Goal: Task Accomplishment & Management: Complete application form

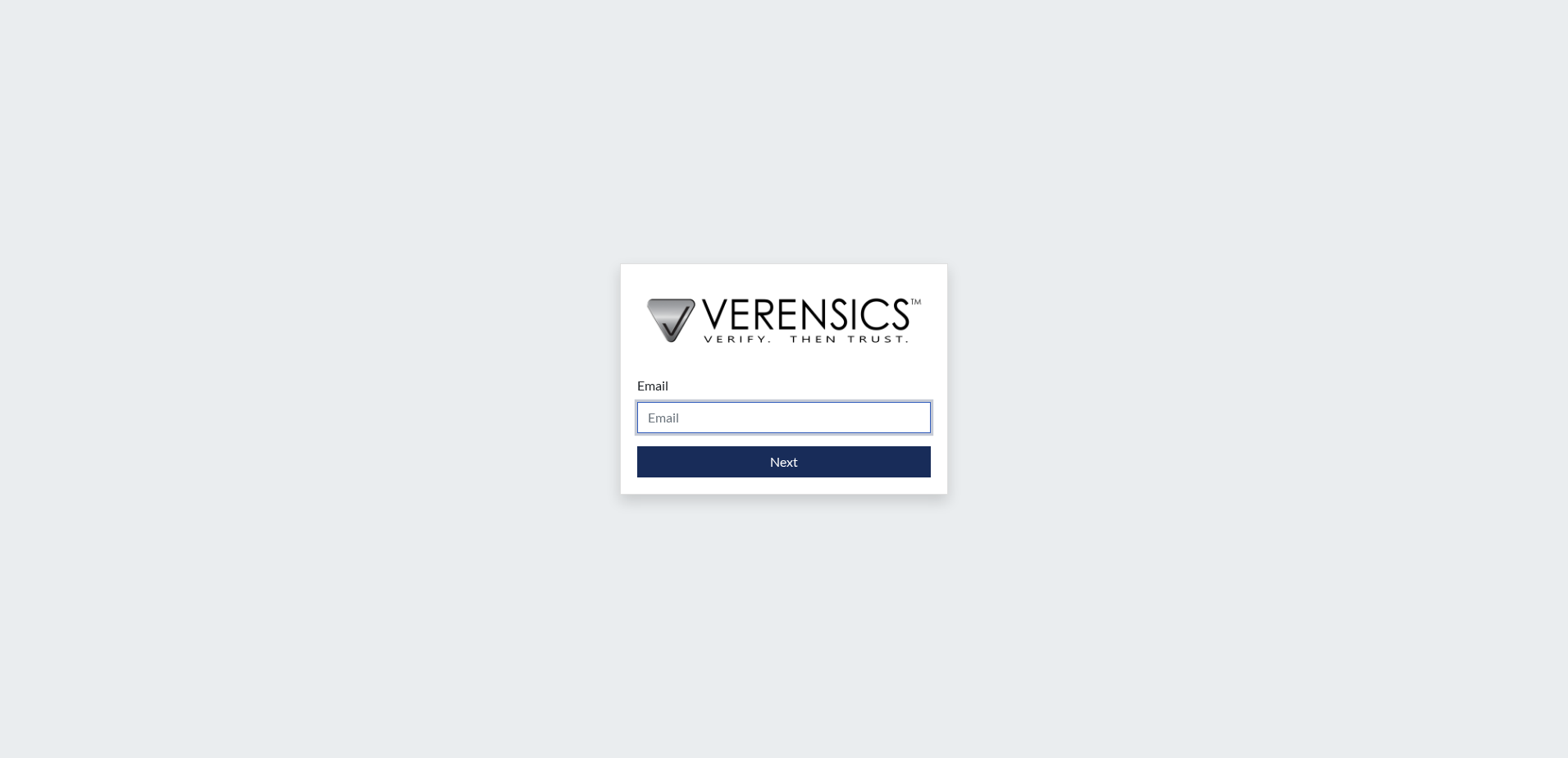
click at [783, 413] on input "Email" at bounding box center [784, 417] width 294 height 31
type input "[PERSON_NAME][EMAIL_ADDRESS][PERSON_NAME][DOMAIN_NAME]"
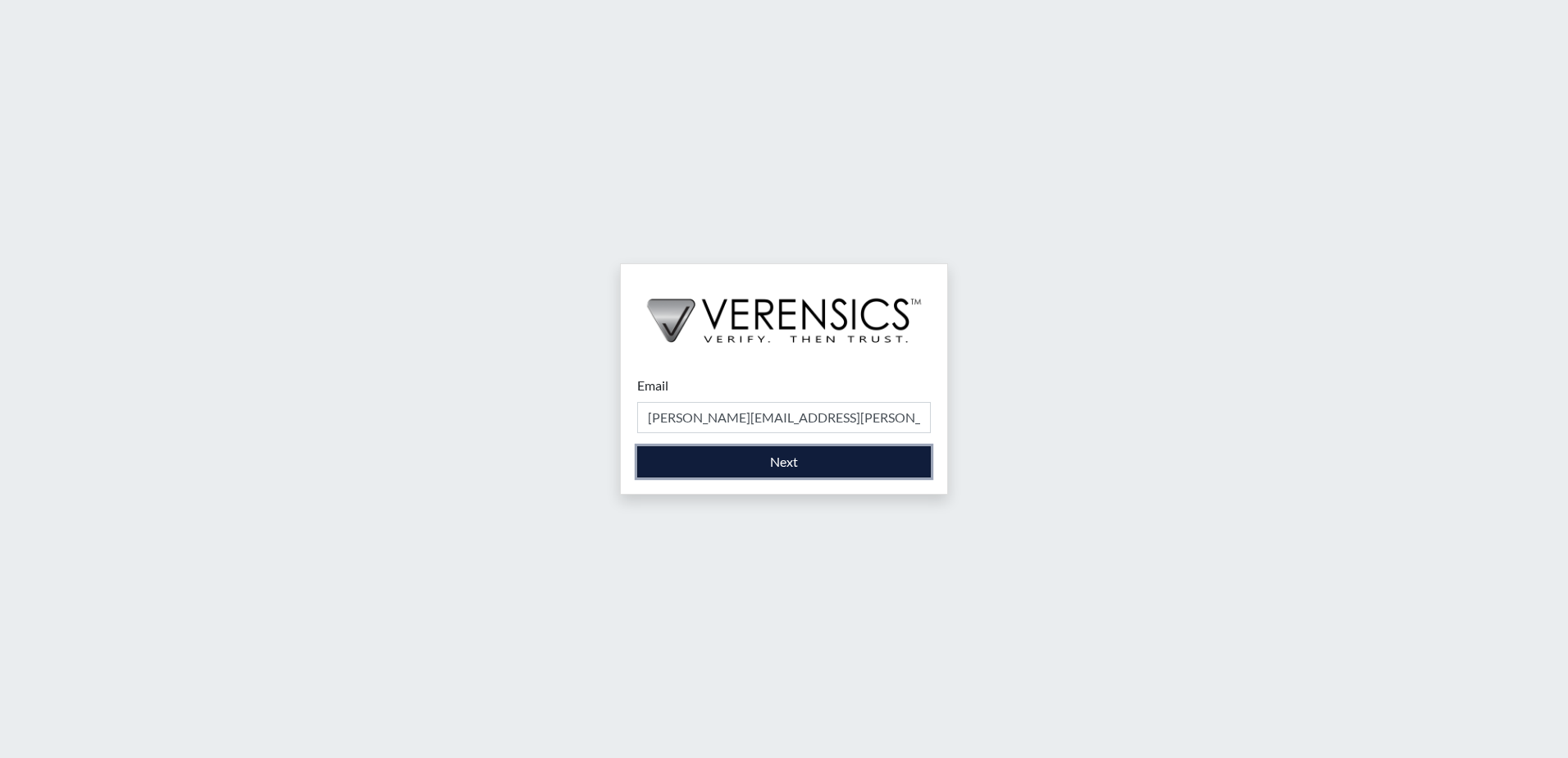
click at [731, 455] on button "Next" at bounding box center [784, 461] width 294 height 31
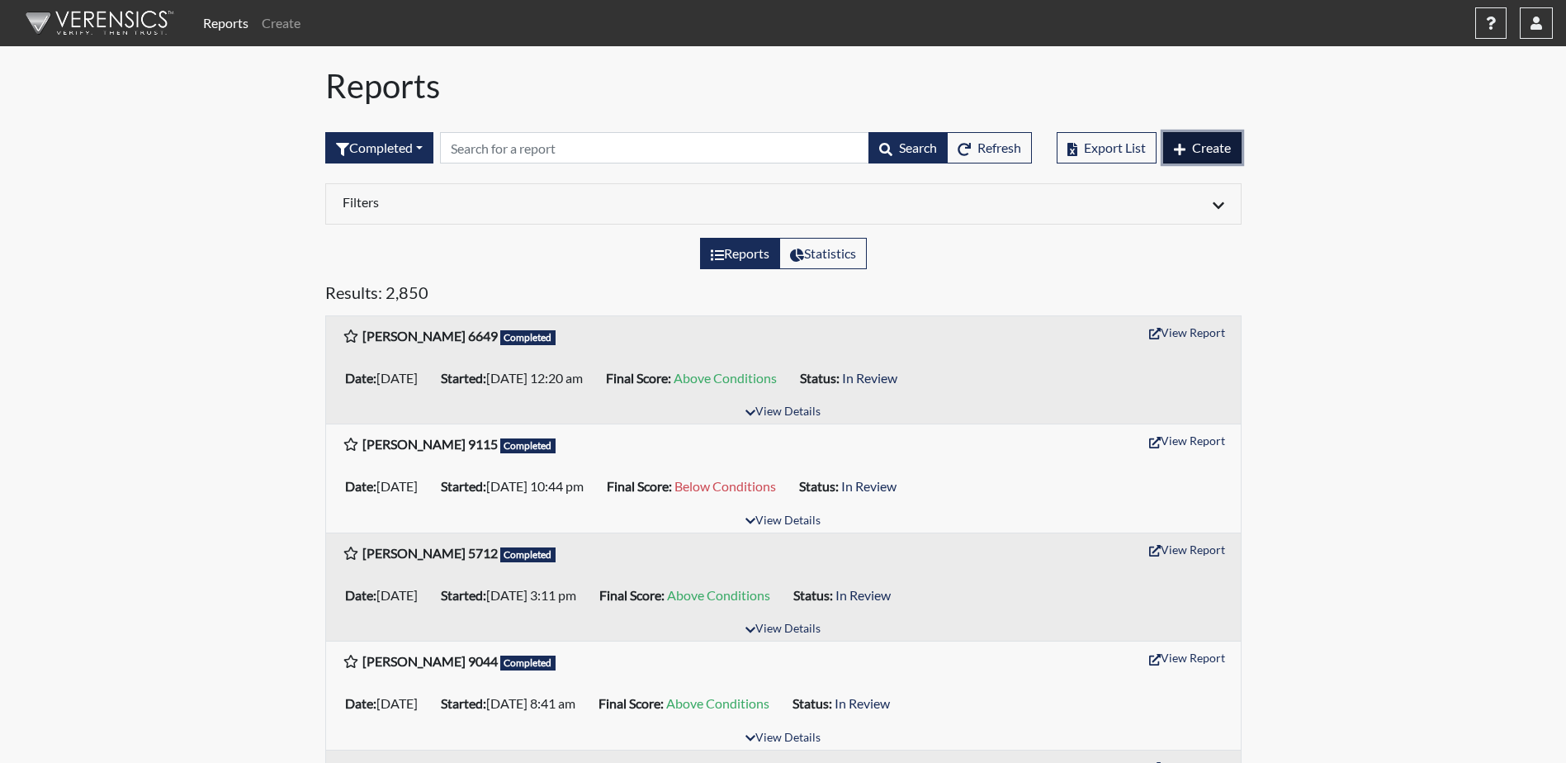
click at [1214, 154] on span "Create" at bounding box center [1211, 148] width 39 height 16
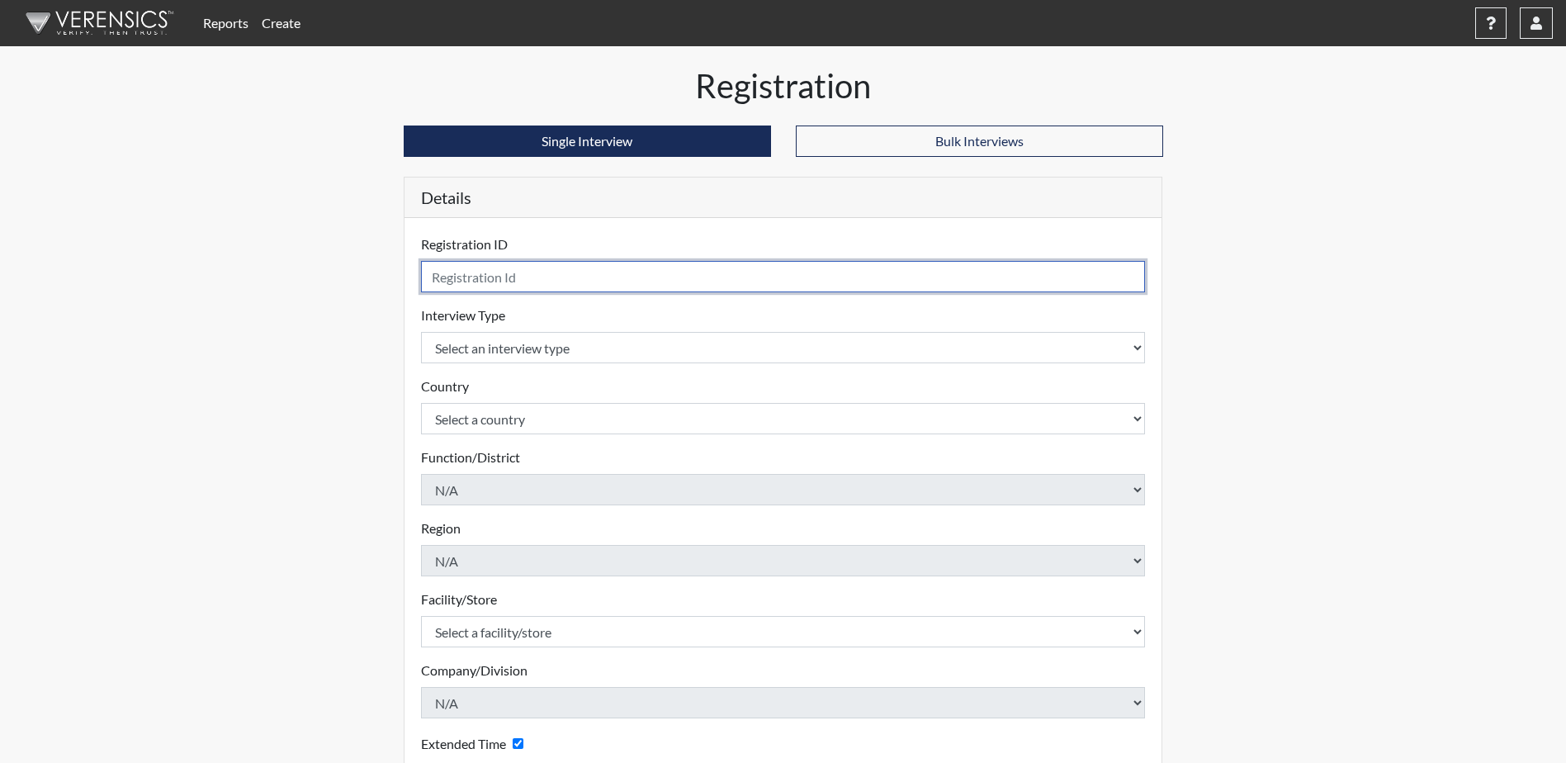
click at [838, 274] on input "text" at bounding box center [783, 276] width 725 height 31
type input "DThomas0106"
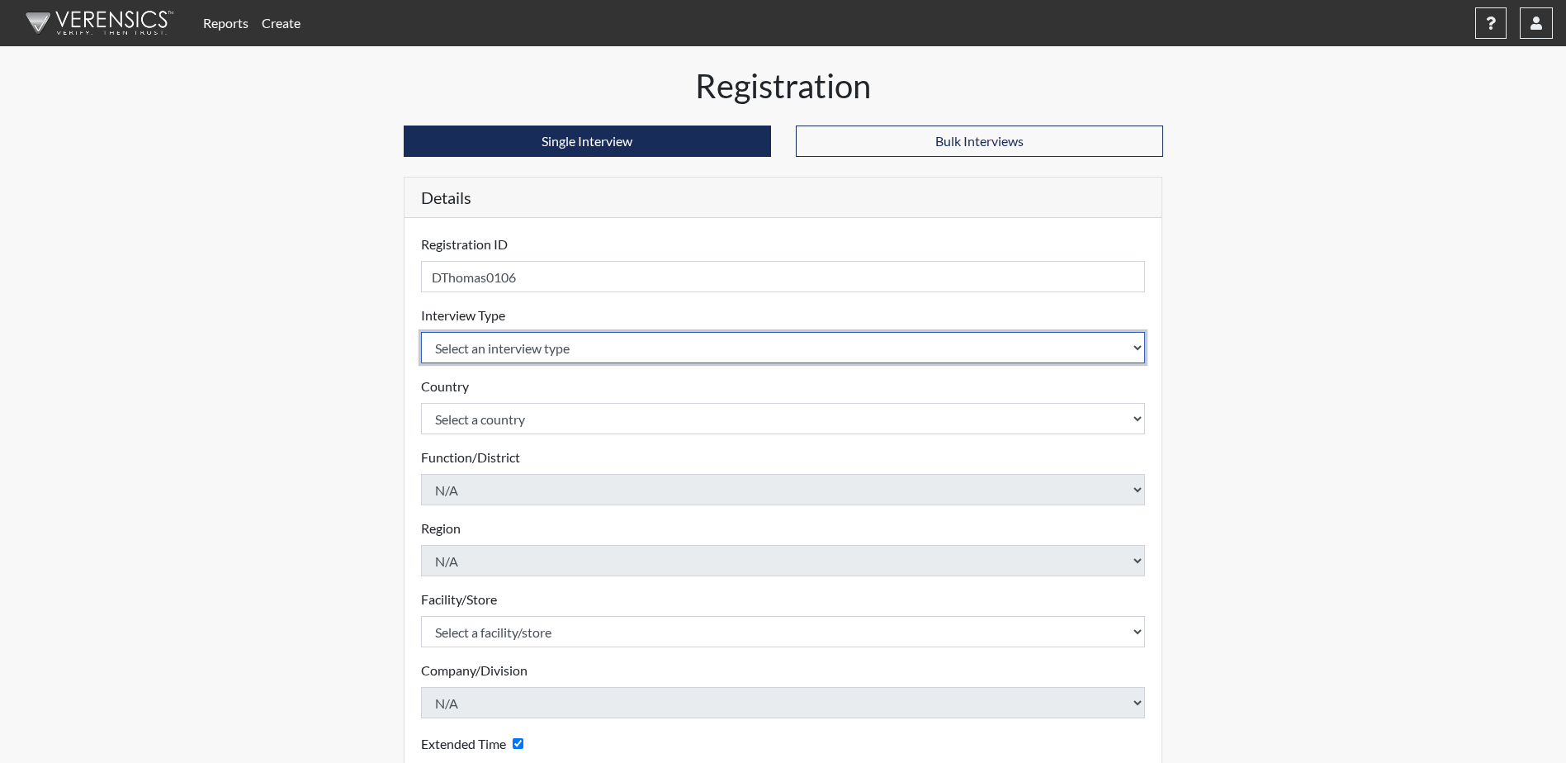
click at [1131, 344] on select "Select an interview type Corrections Pre-Employment" at bounding box center [783, 347] width 725 height 31
select select "ff733e93-e1bf-11ea-9c9f-0eff0cf7eb8f"
click at [421, 332] on select "Select an interview type Corrections Pre-Employment" at bounding box center [783, 347] width 725 height 31
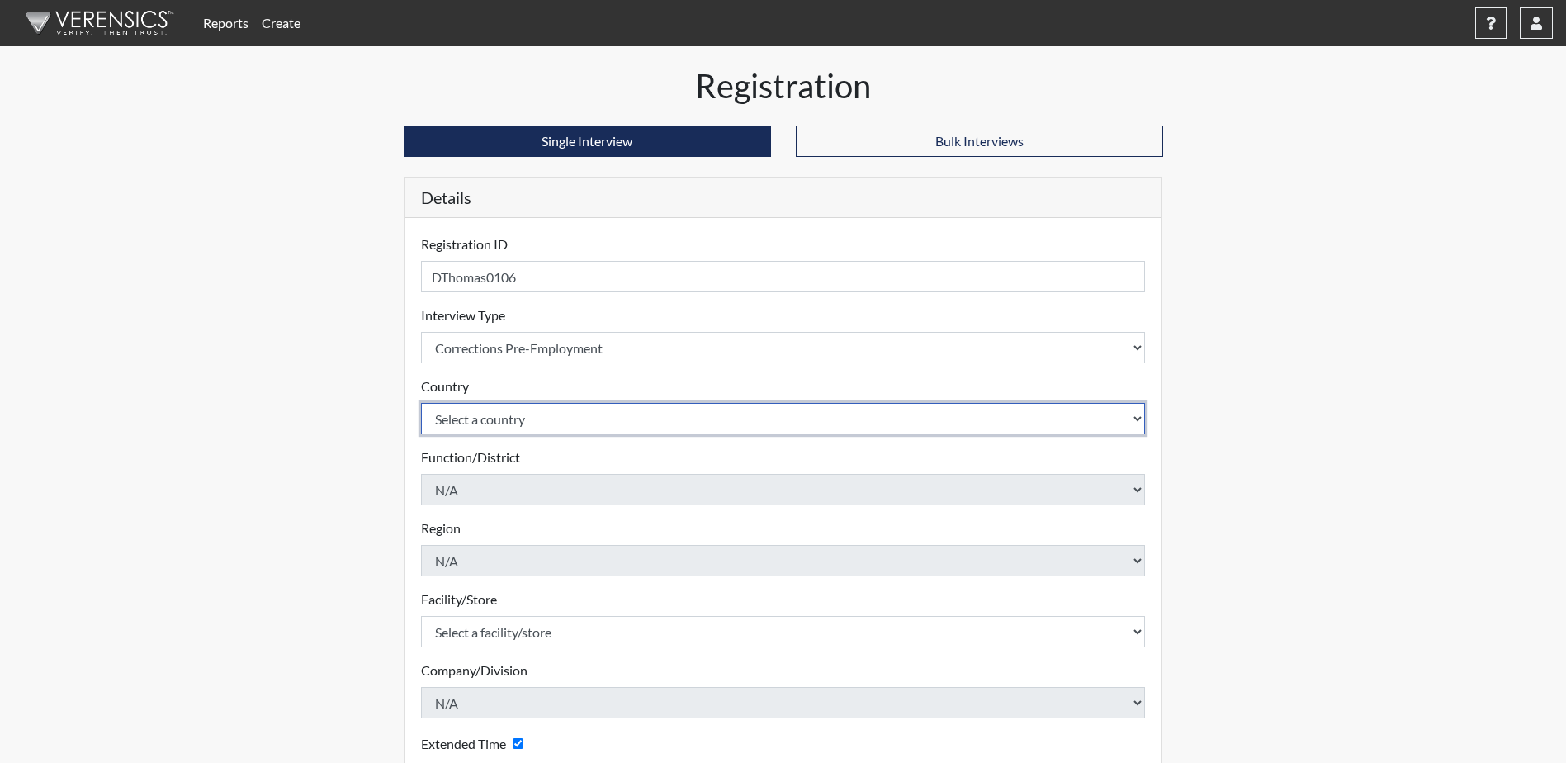
click at [631, 419] on select "Select a country [GEOGRAPHIC_DATA] [GEOGRAPHIC_DATA]" at bounding box center [783, 418] width 725 height 31
click at [678, 427] on select "Select a country [GEOGRAPHIC_DATA] [GEOGRAPHIC_DATA]" at bounding box center [783, 418] width 725 height 31
select select "united-states-of-[GEOGRAPHIC_DATA]"
click at [421, 403] on select "Select a country [GEOGRAPHIC_DATA] [GEOGRAPHIC_DATA]" at bounding box center [783, 418] width 725 height 31
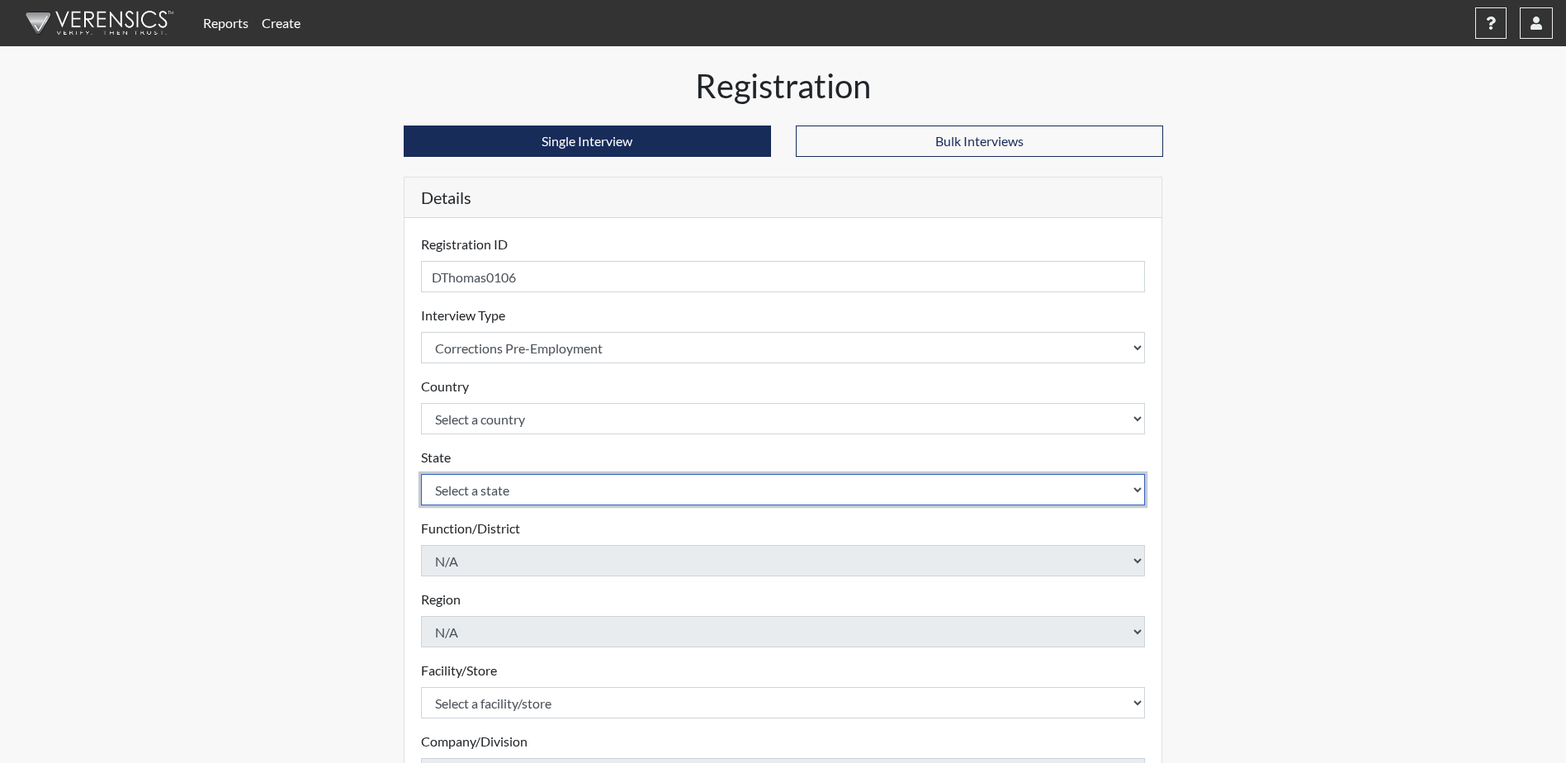
click at [656, 489] on select "Select a state [US_STATE] [US_STATE] [US_STATE] [US_STATE] [US_STATE] [US_STATE…" at bounding box center [783, 489] width 725 height 31
select select "SC"
click at [421, 474] on select "Select a state [US_STATE] [US_STATE] [US_STATE] [US_STATE] [US_STATE] [US_STATE…" at bounding box center [783, 489] width 725 height 31
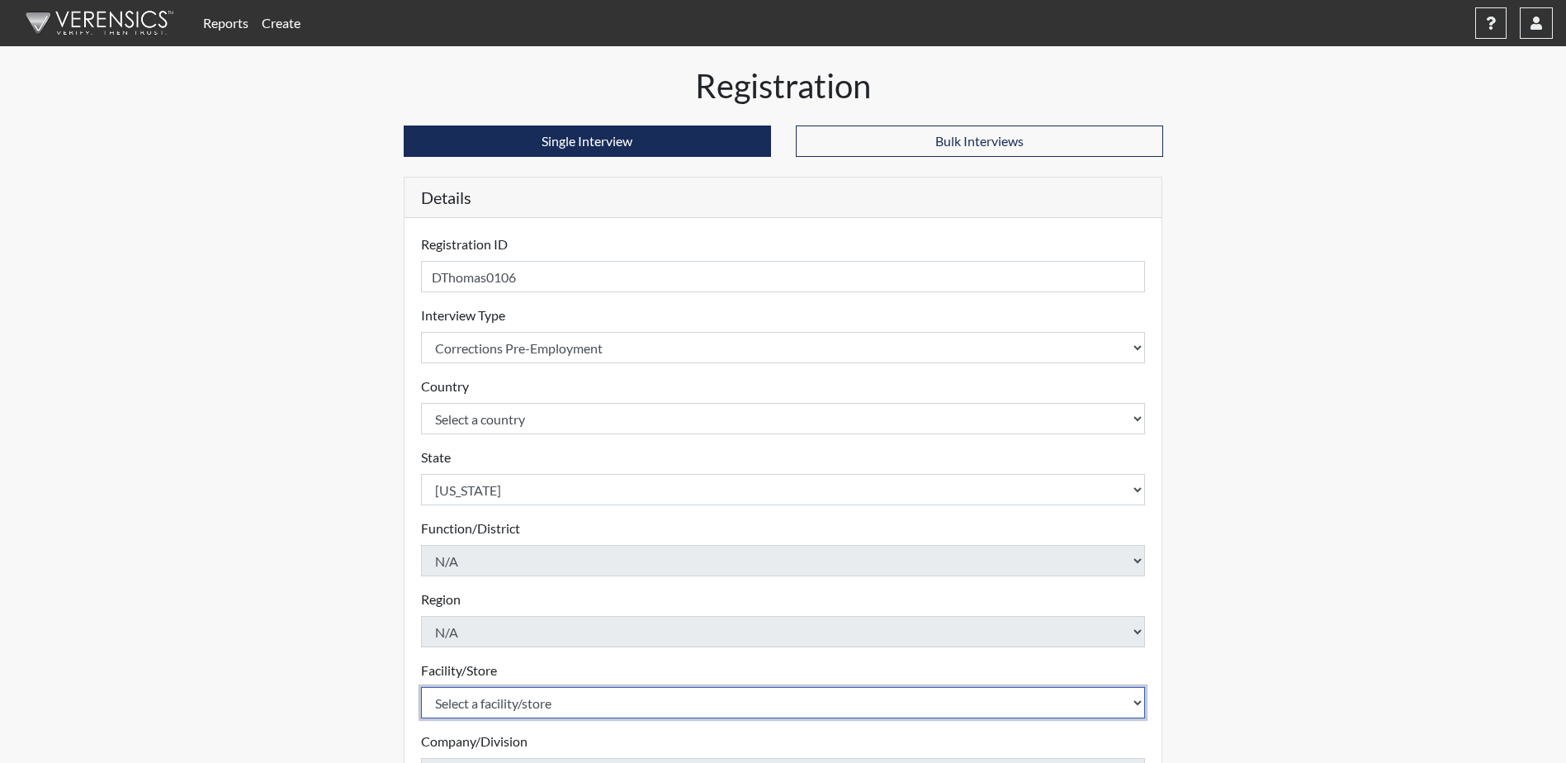
click at [949, 697] on select "Select a facility/store [GEOGRAPHIC_DATA] CI Broad River CI [PERSON_NAME] CI Di…" at bounding box center [783, 702] width 725 height 31
select select "e94c7925-c7cb-48ed-86f9-8be77b117e87"
click at [421, 687] on select "Select a facility/store [GEOGRAPHIC_DATA] CI Broad River CI [PERSON_NAME] CI Di…" at bounding box center [783, 702] width 725 height 31
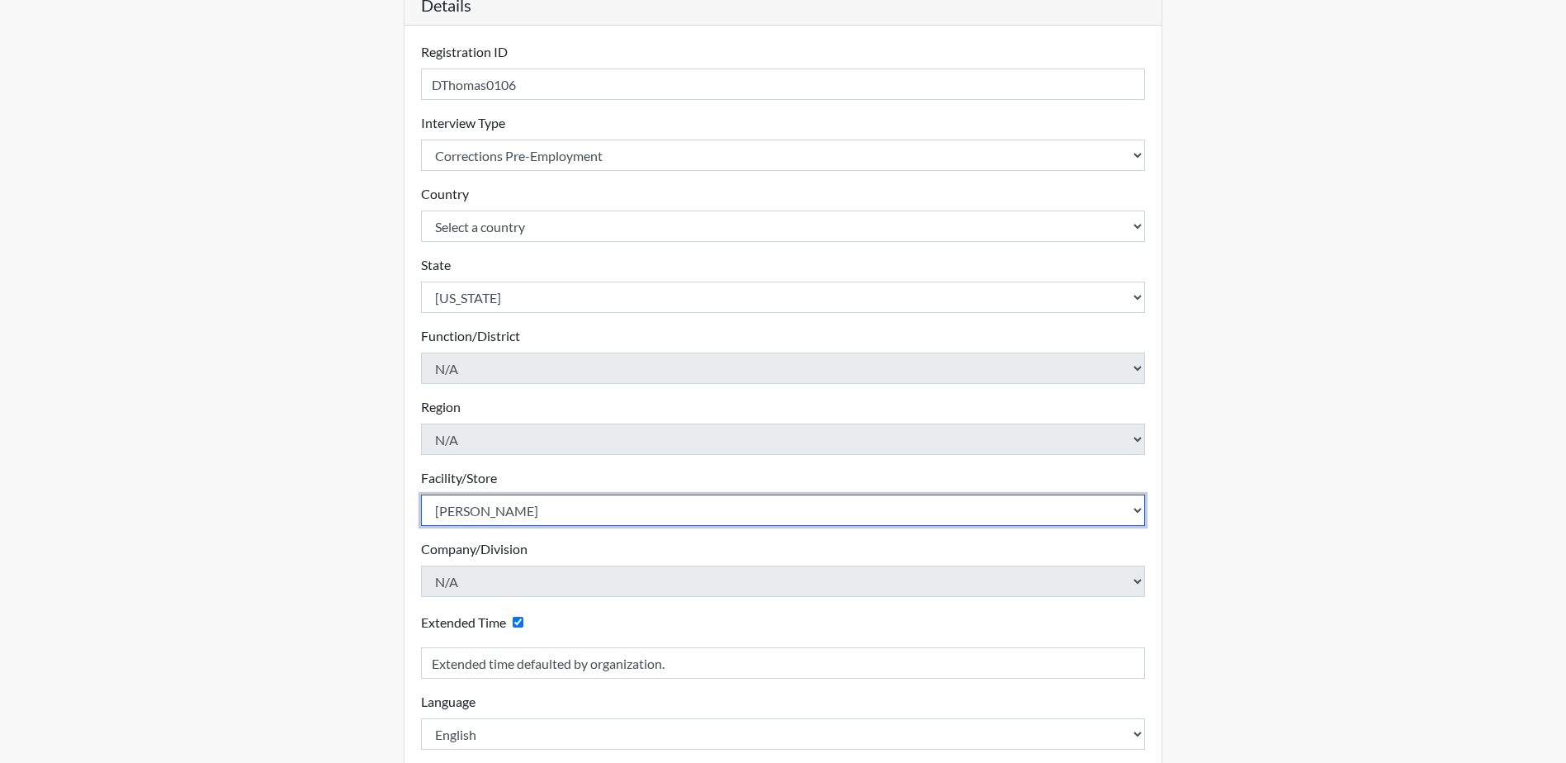
scroll to position [248, 0]
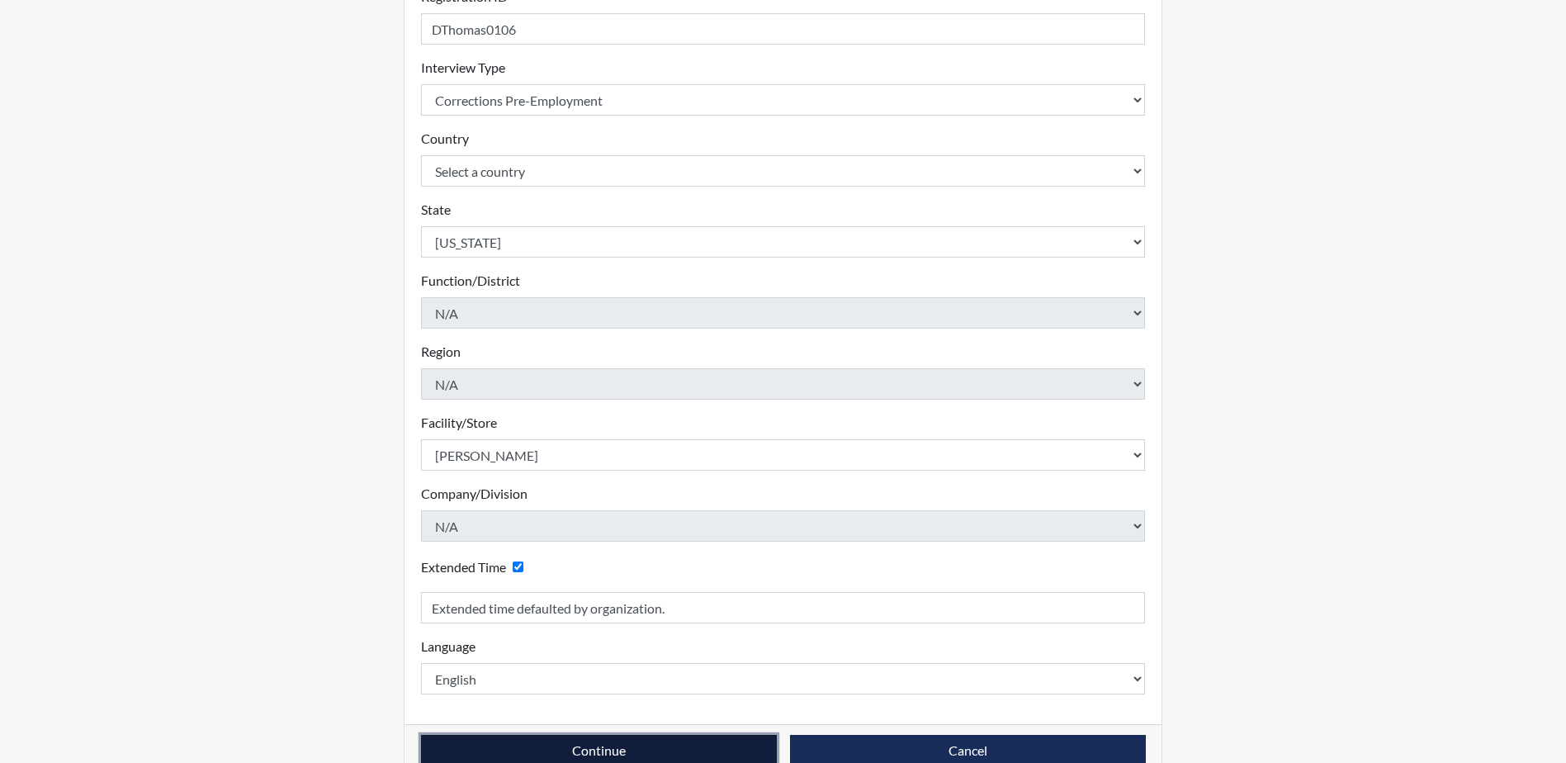
click at [523, 744] on button "Continue" at bounding box center [599, 750] width 356 height 31
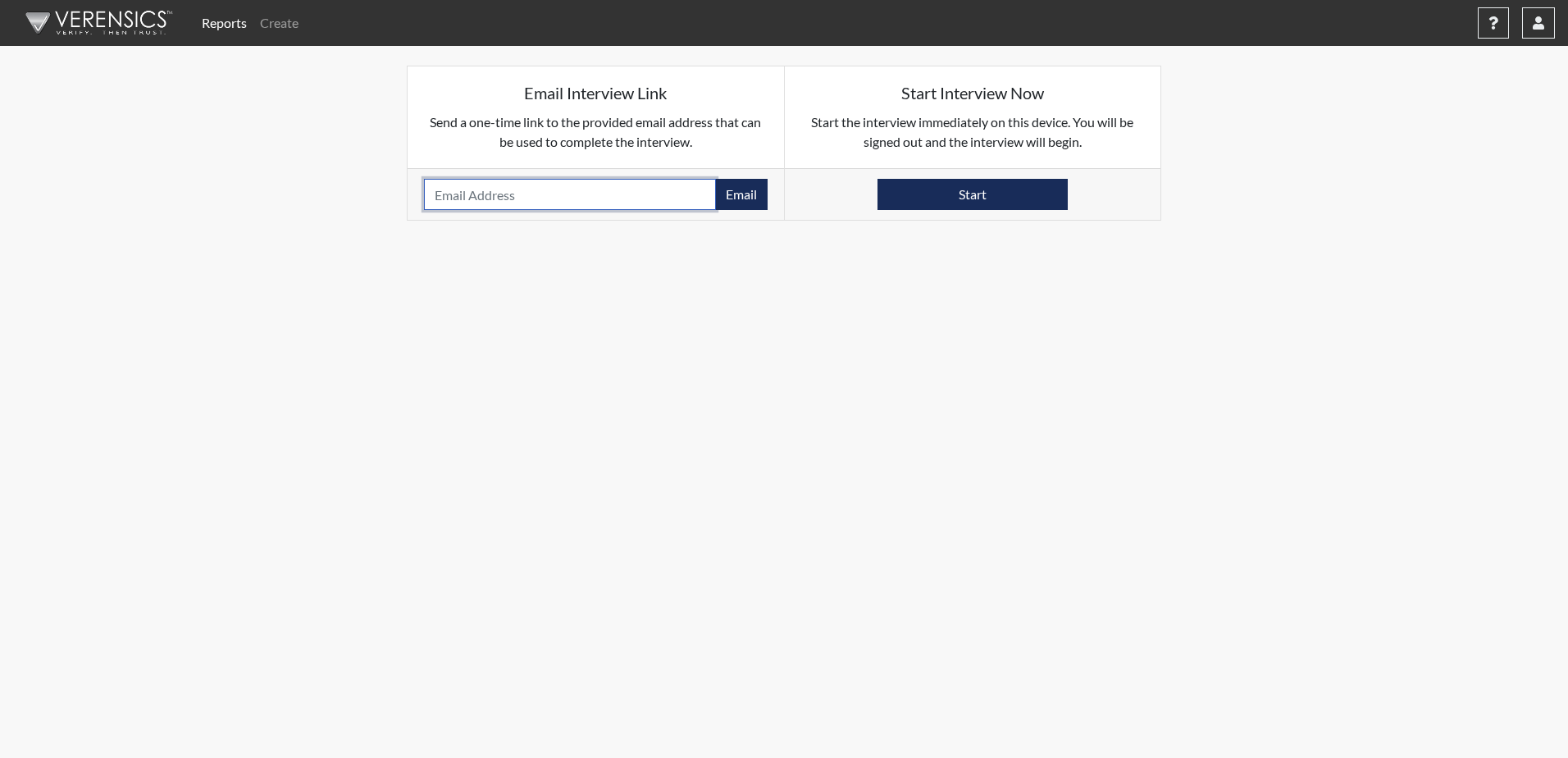
click at [544, 200] on input "email" at bounding box center [570, 194] width 292 height 31
type input "[EMAIL_ADDRESS][DOMAIN_NAME]"
click at [737, 204] on button "Email" at bounding box center [741, 194] width 53 height 31
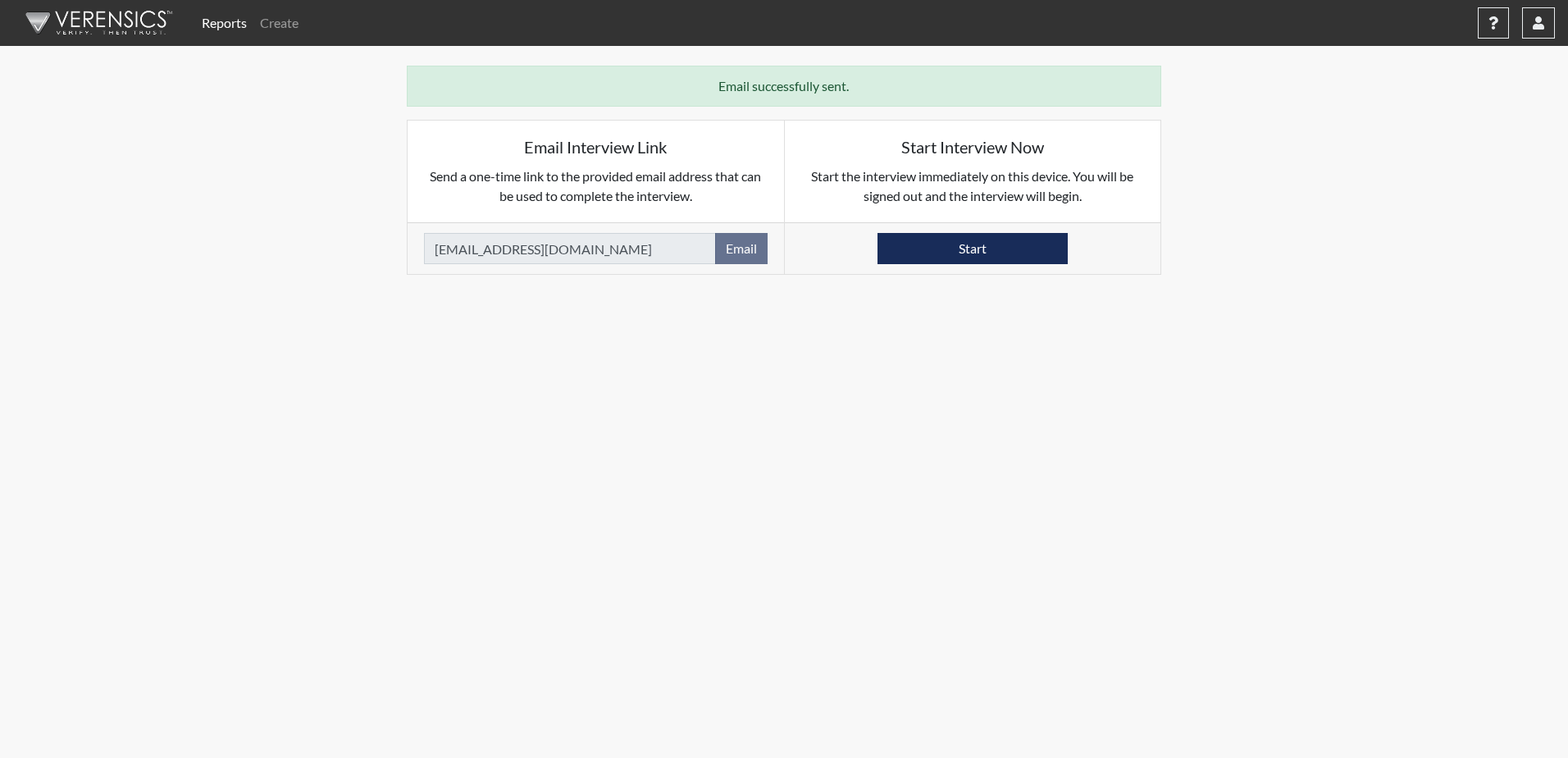
click at [211, 18] on link "Reports" at bounding box center [224, 23] width 59 height 33
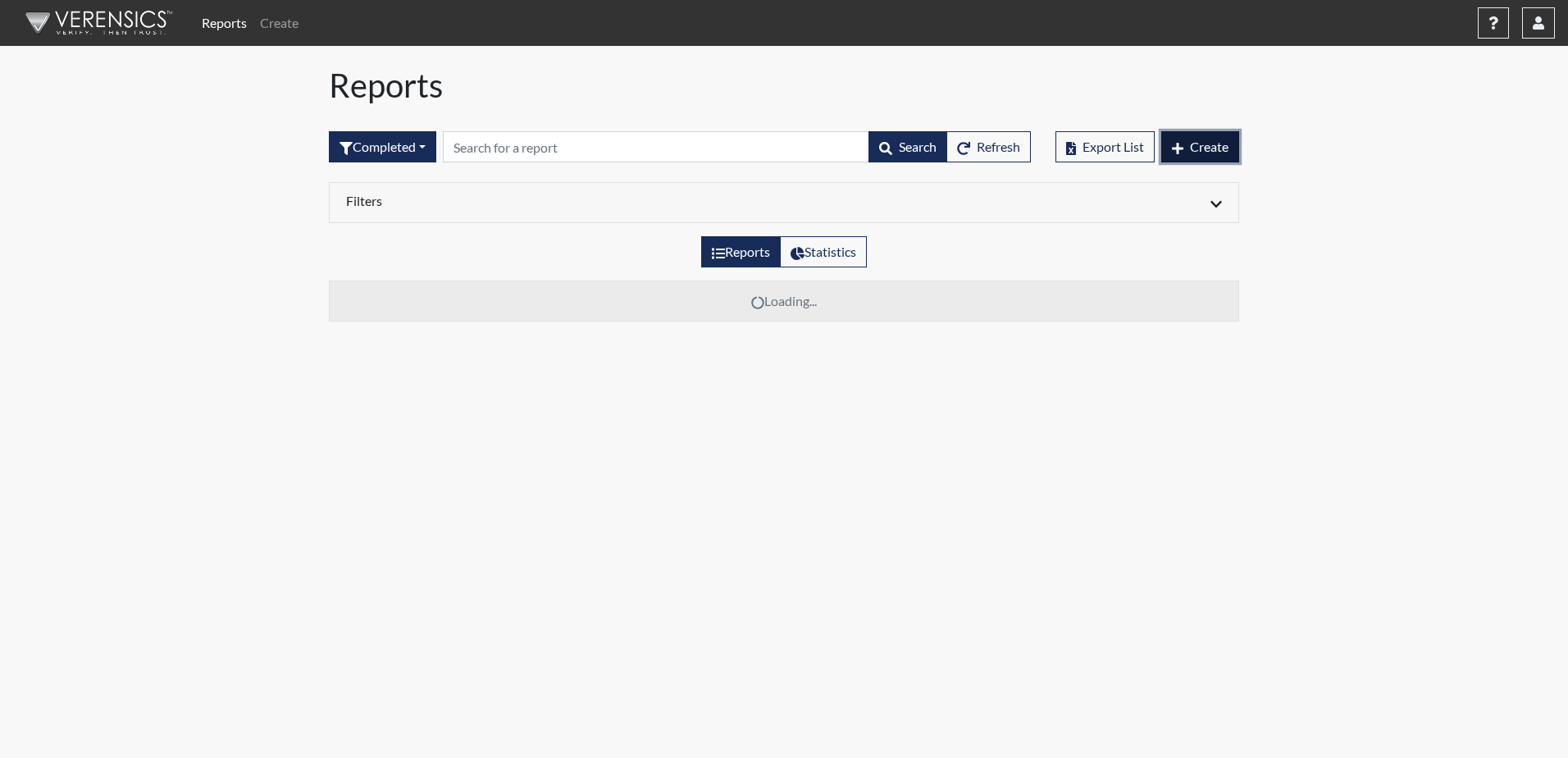
click at [1197, 143] on span "Create" at bounding box center [1209, 147] width 39 height 16
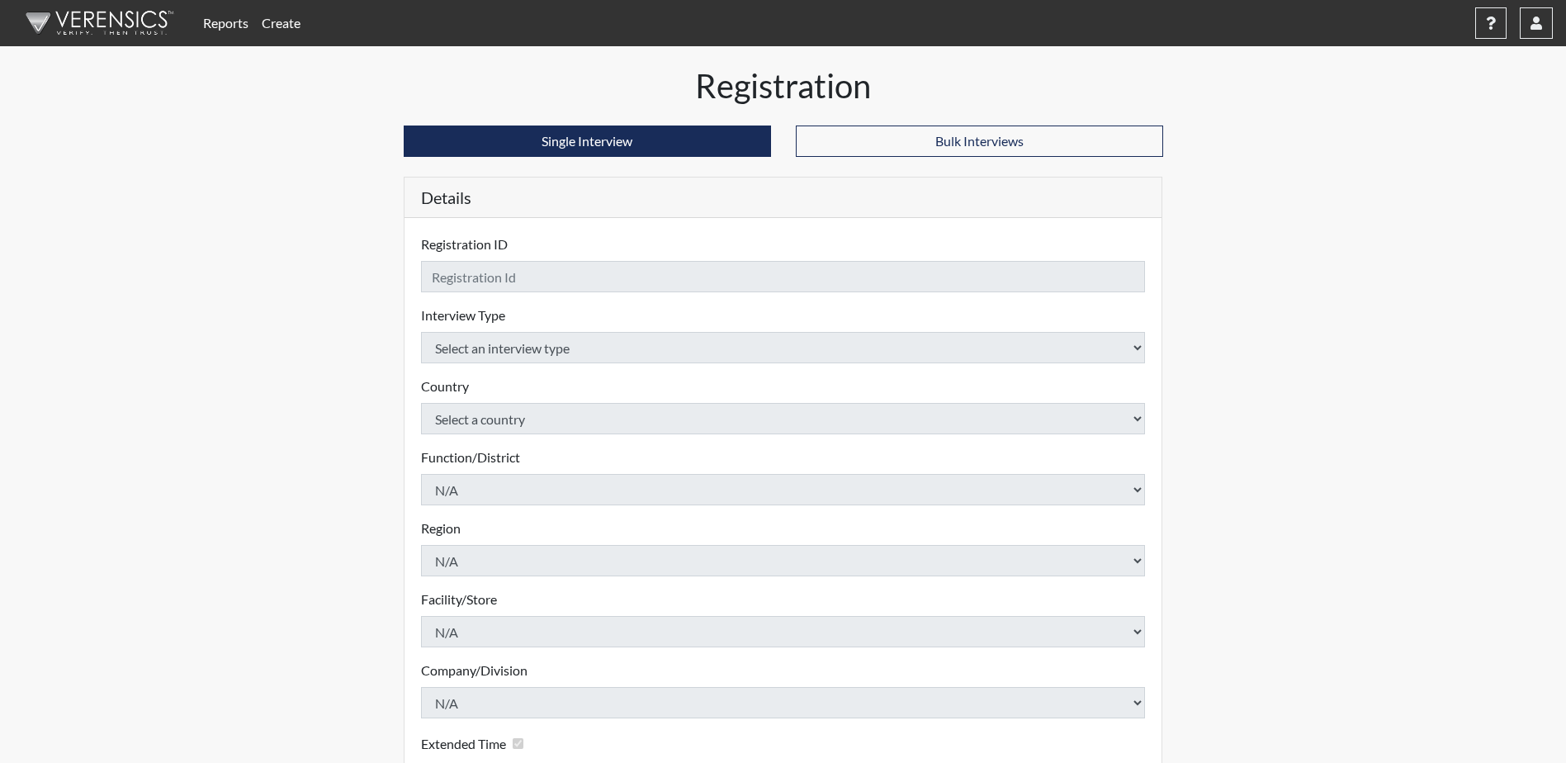
checkbox input "true"
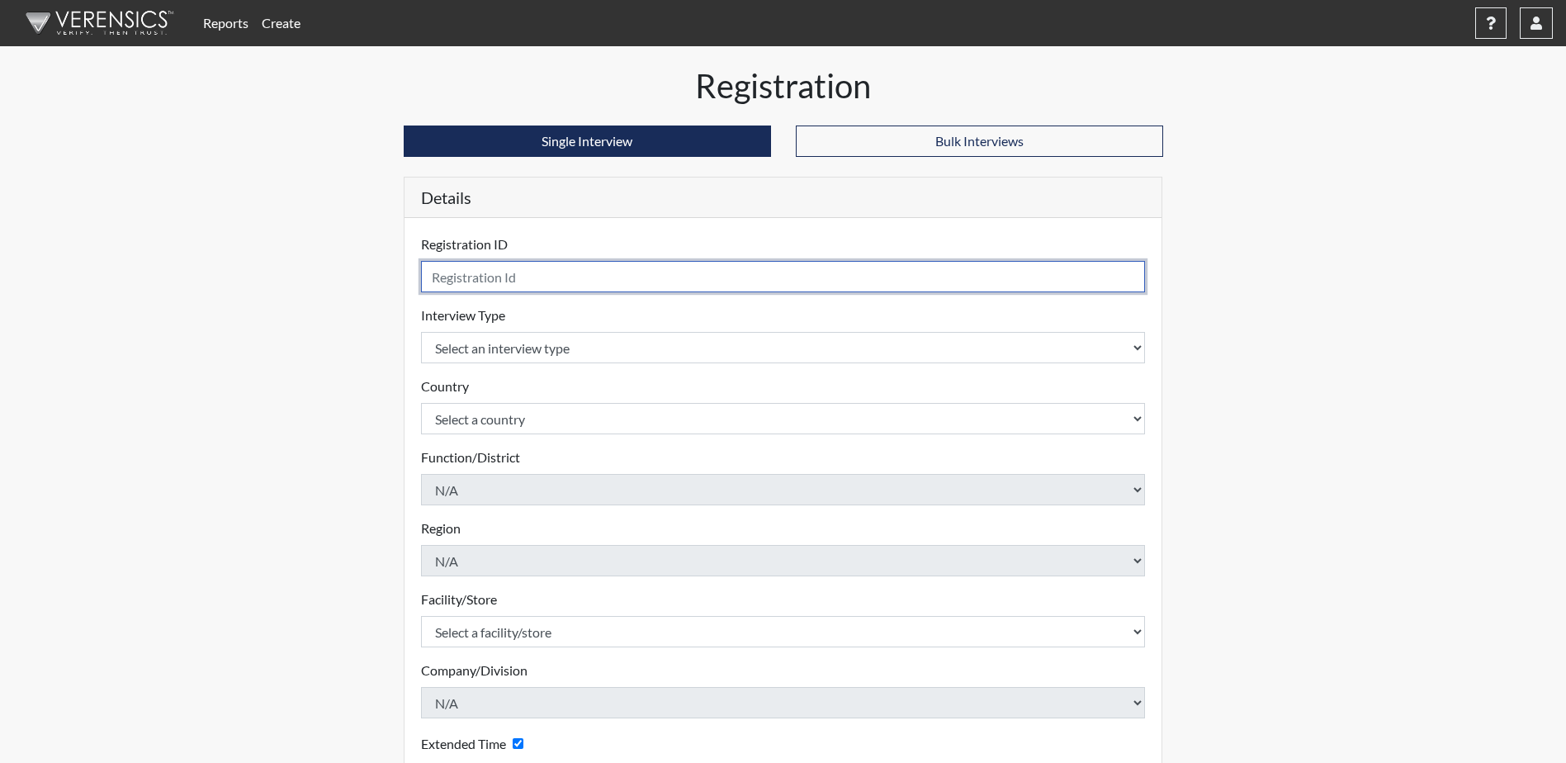
click at [552, 275] on input "text" at bounding box center [783, 276] width 725 height 31
type input "NViers8100"
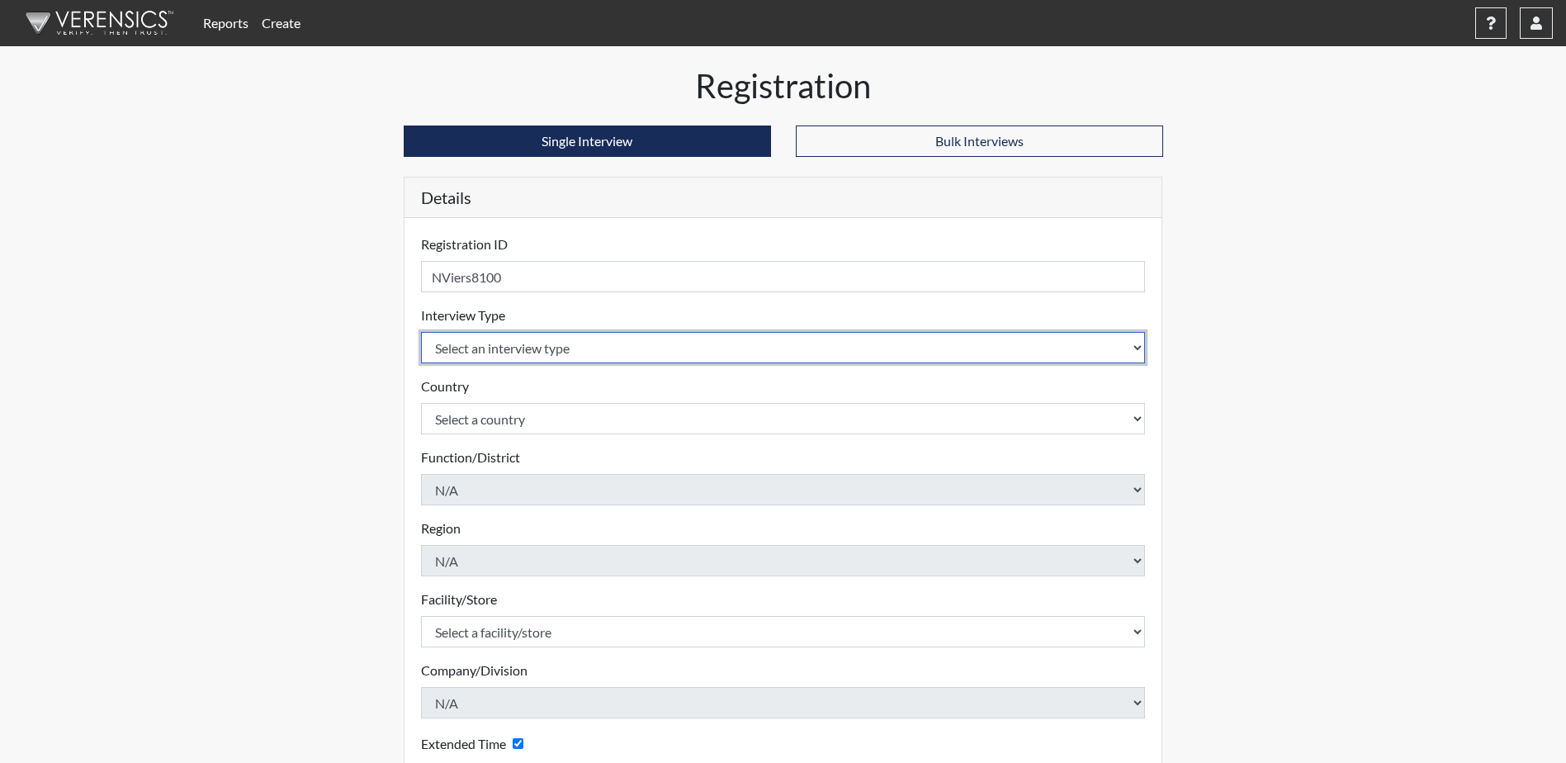
click at [703, 342] on select "Select an interview type Corrections Pre-Employment" at bounding box center [783, 347] width 725 height 31
select select "ff733e93-e1bf-11ea-9c9f-0eff0cf7eb8f"
click at [421, 332] on select "Select an interview type Corrections Pre-Employment" at bounding box center [783, 347] width 725 height 31
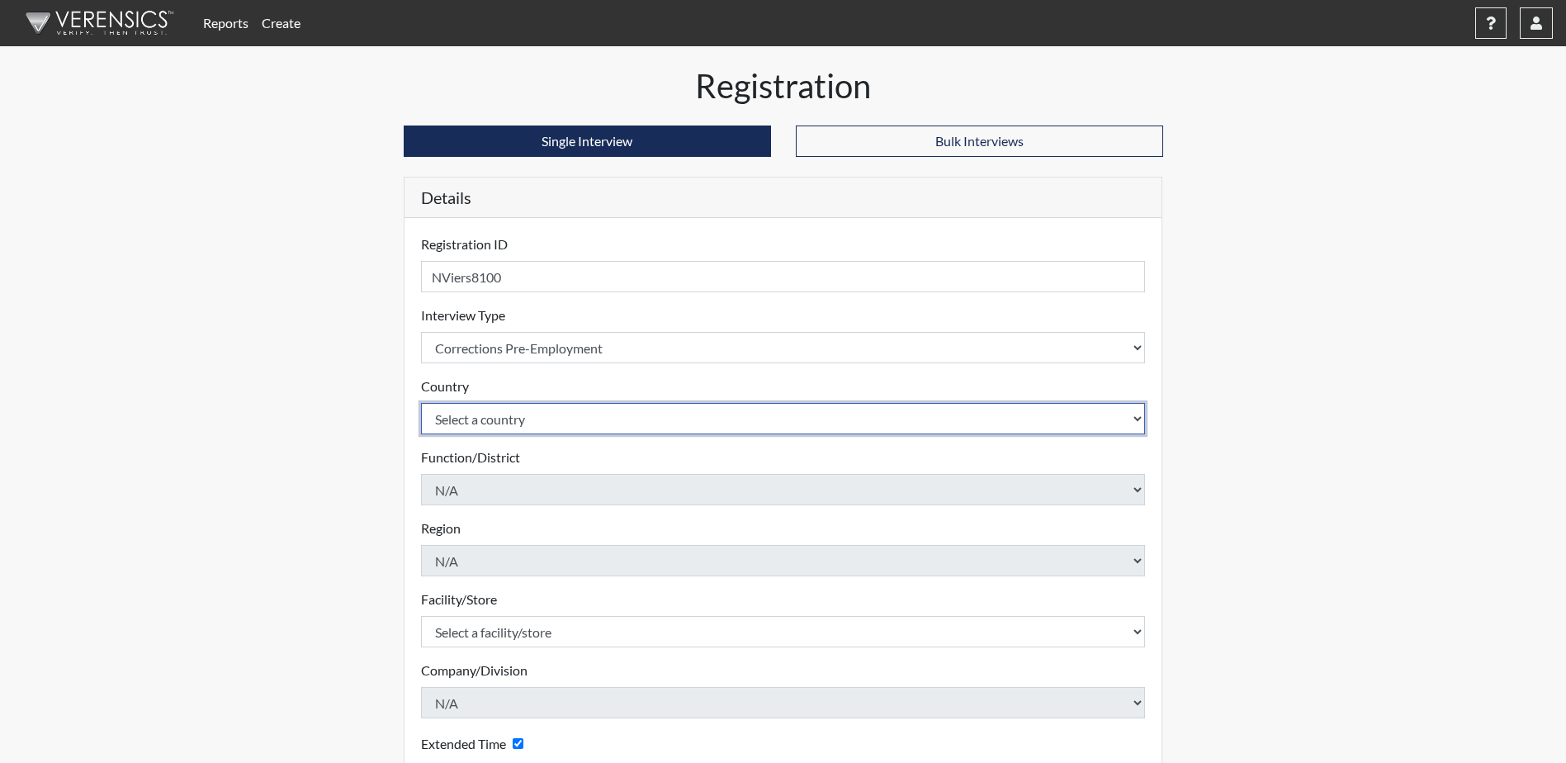
click at [569, 414] on select "Select a country [GEOGRAPHIC_DATA] [GEOGRAPHIC_DATA]" at bounding box center [783, 418] width 725 height 31
select select "united-states-of-[GEOGRAPHIC_DATA]"
click at [421, 403] on select "Select a country [GEOGRAPHIC_DATA] [GEOGRAPHIC_DATA]" at bounding box center [783, 418] width 725 height 31
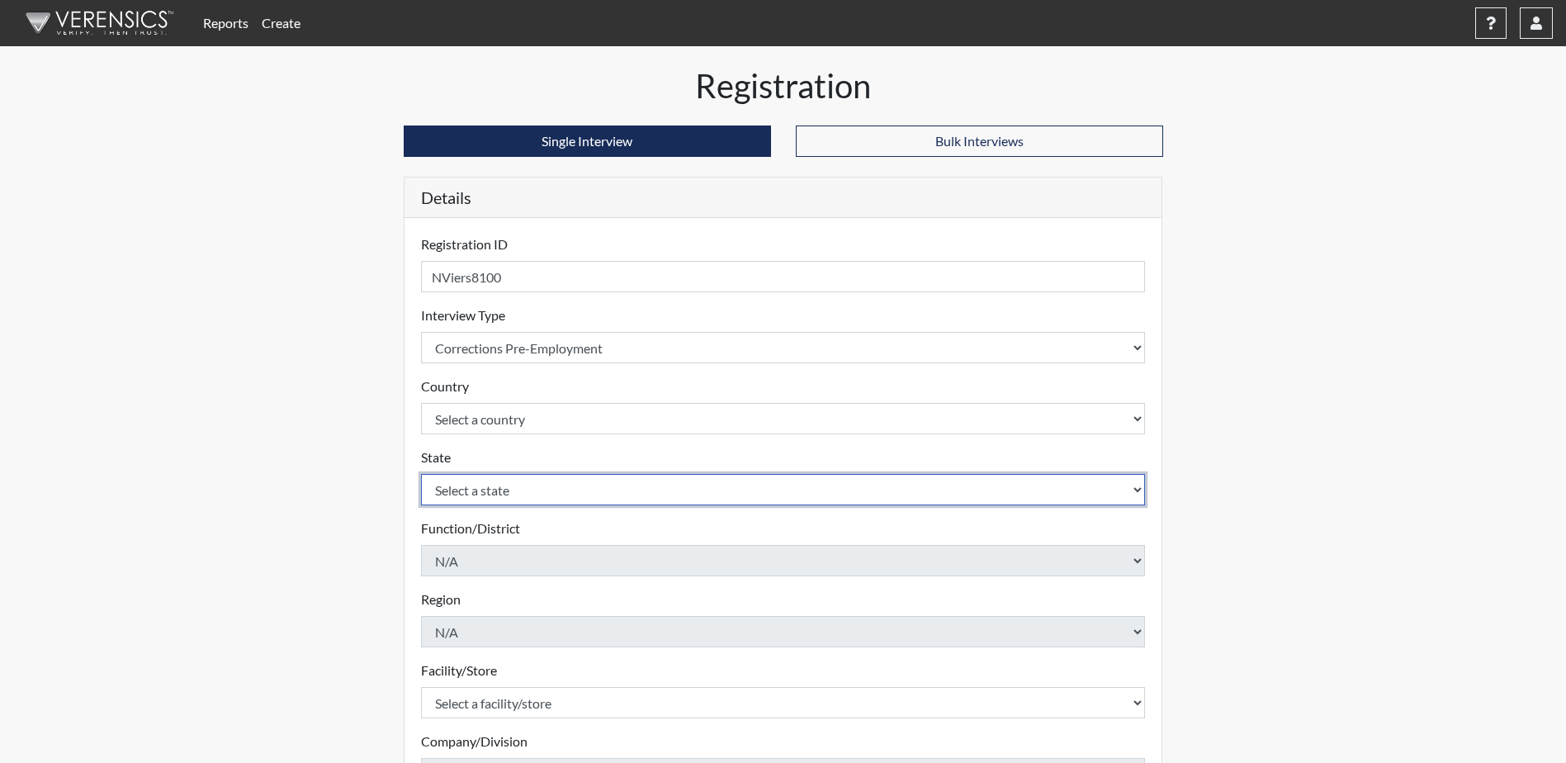
click at [535, 495] on select "Select a state [US_STATE] [US_STATE] [US_STATE] [US_STATE] [US_STATE] [US_STATE…" at bounding box center [783, 489] width 725 height 31
select select "SC"
click at [421, 474] on select "Select a state [US_STATE] [US_STATE] [US_STATE] [US_STATE] [US_STATE] [US_STATE…" at bounding box center [783, 489] width 725 height 31
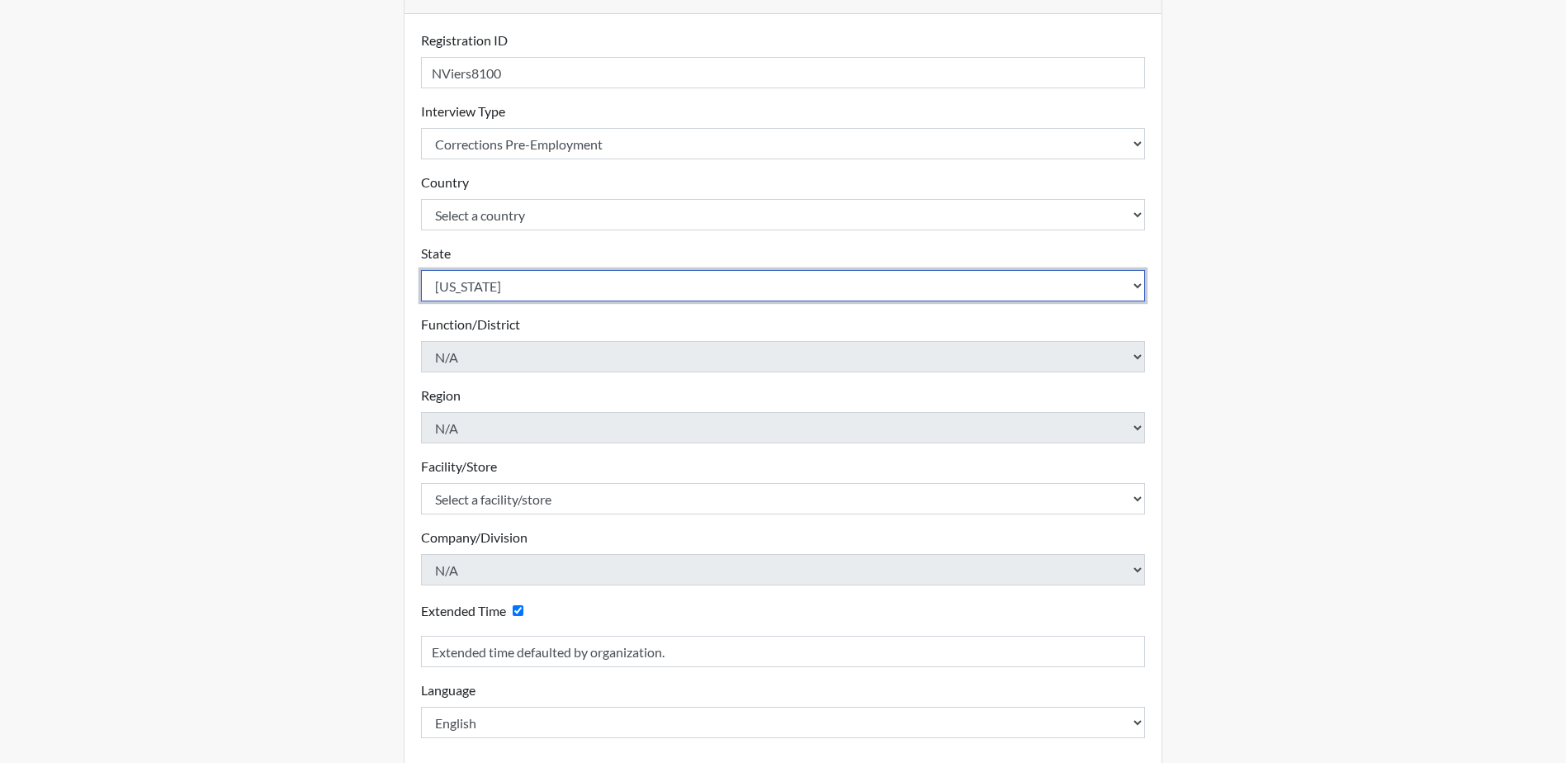
scroll to position [248, 0]
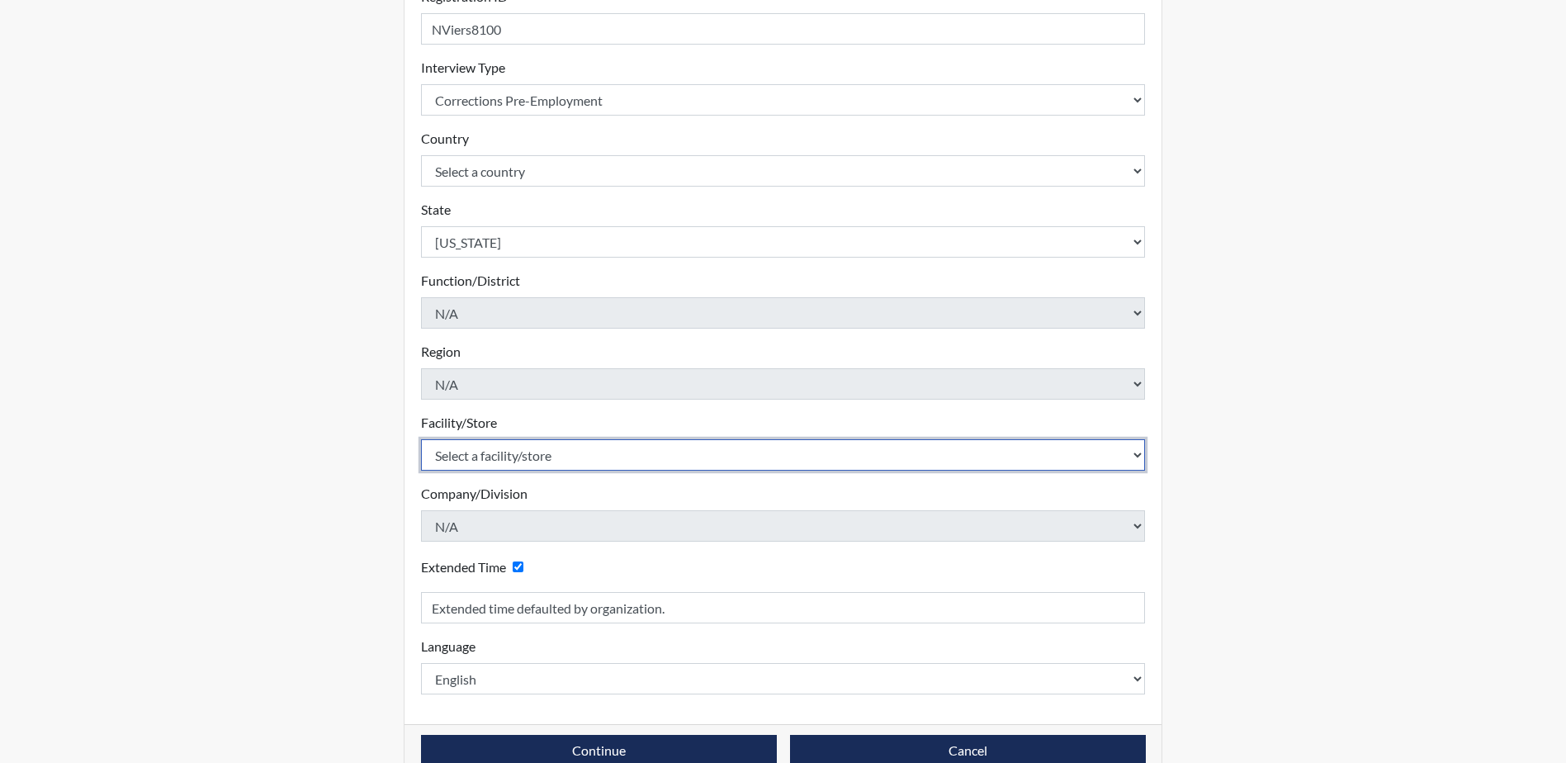
click at [492, 455] on select "Select a facility/store [GEOGRAPHIC_DATA] CI Broad River CI [PERSON_NAME] CI Di…" at bounding box center [783, 454] width 725 height 31
select select "24c90fbc-4ec2-4c5b-8738-b7d1dd61cd56"
click at [421, 439] on select "Select a facility/store [GEOGRAPHIC_DATA] CI Broad River CI [PERSON_NAME] CI Di…" at bounding box center [783, 454] width 725 height 31
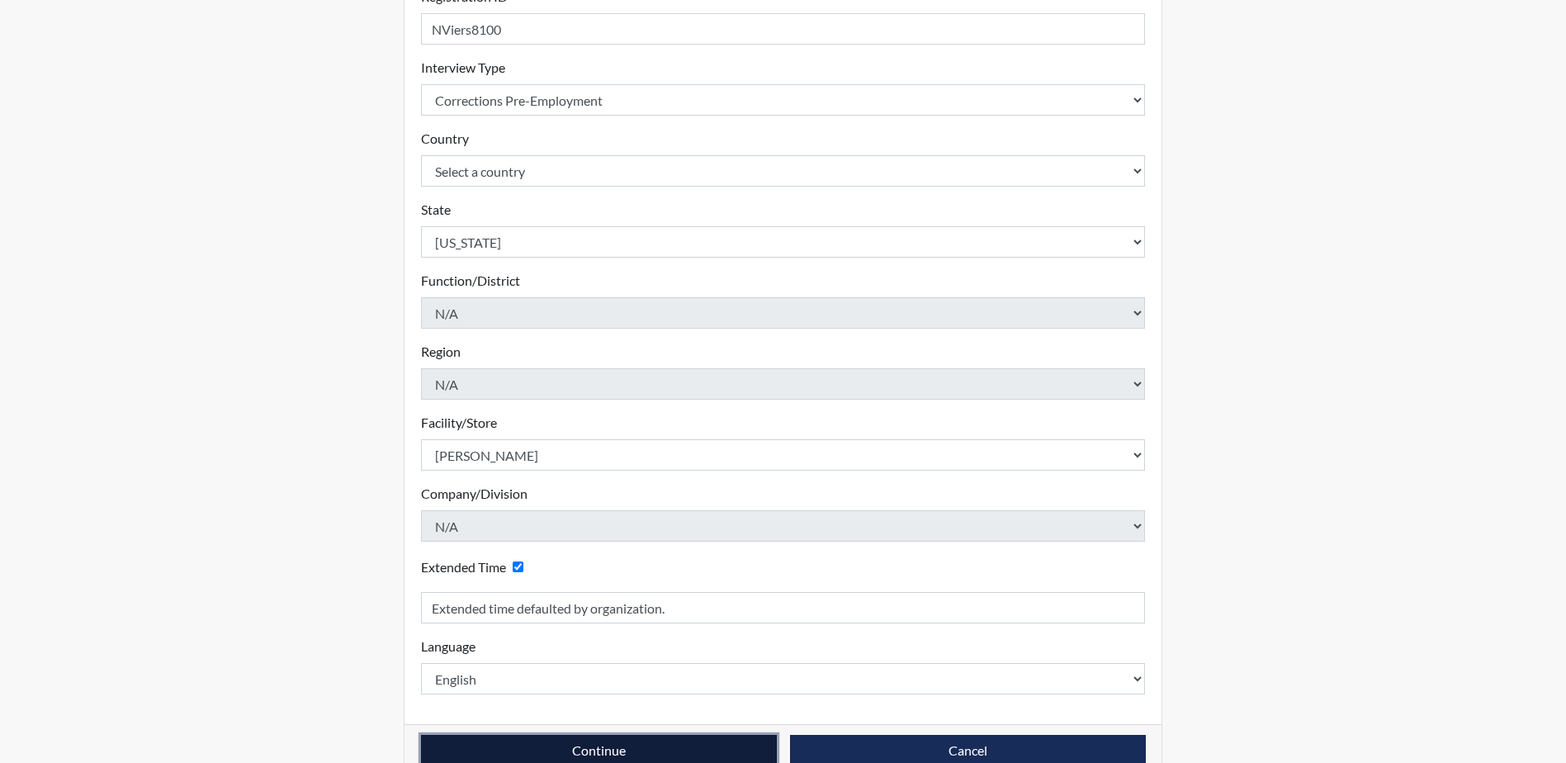
click at [591, 748] on button "Continue" at bounding box center [599, 750] width 356 height 31
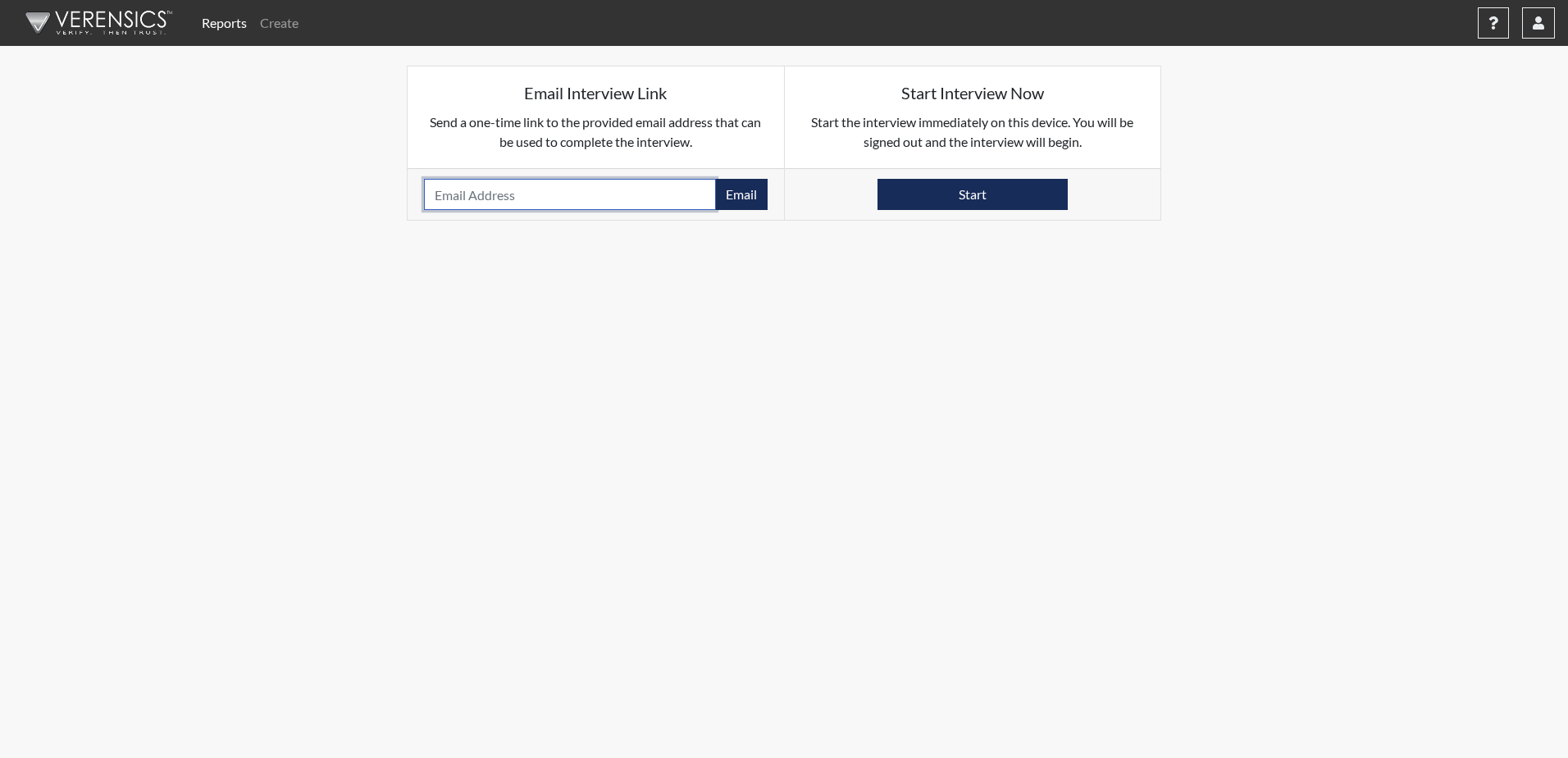
click at [543, 202] on input "email" at bounding box center [570, 194] width 292 height 31
click at [482, 196] on input "[EMAIL_ADDRESS][DOMAIN_NAME]" at bounding box center [570, 194] width 292 height 31
click at [486, 196] on input "[EMAIL_ADDRESS][DOMAIN_NAME]" at bounding box center [570, 194] width 292 height 31
type input "[EMAIL_ADDRESS][DOMAIN_NAME]"
click at [756, 204] on button "Email" at bounding box center [741, 194] width 53 height 31
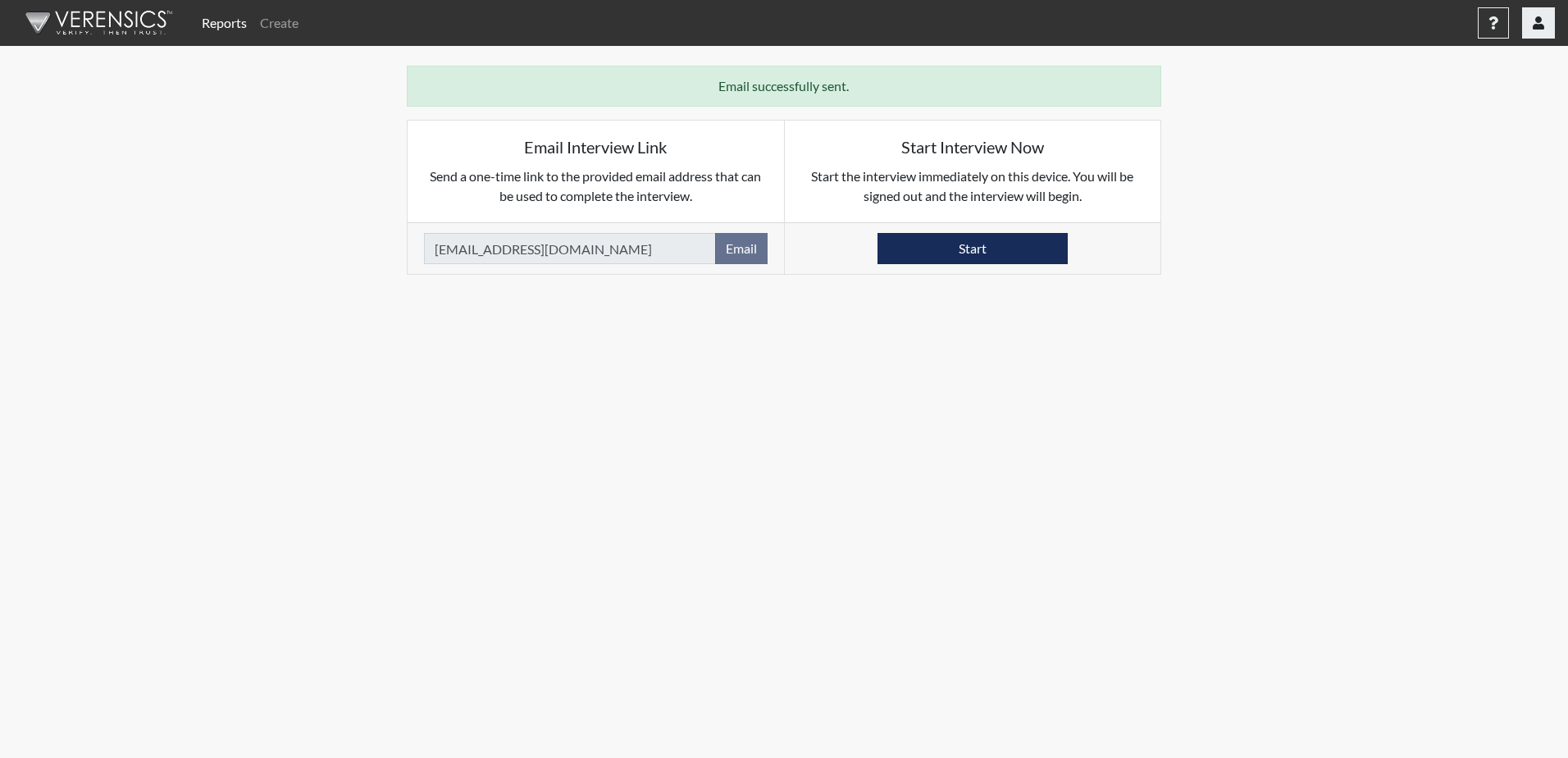
click at [1534, 36] on button "button" at bounding box center [1537, 22] width 33 height 31
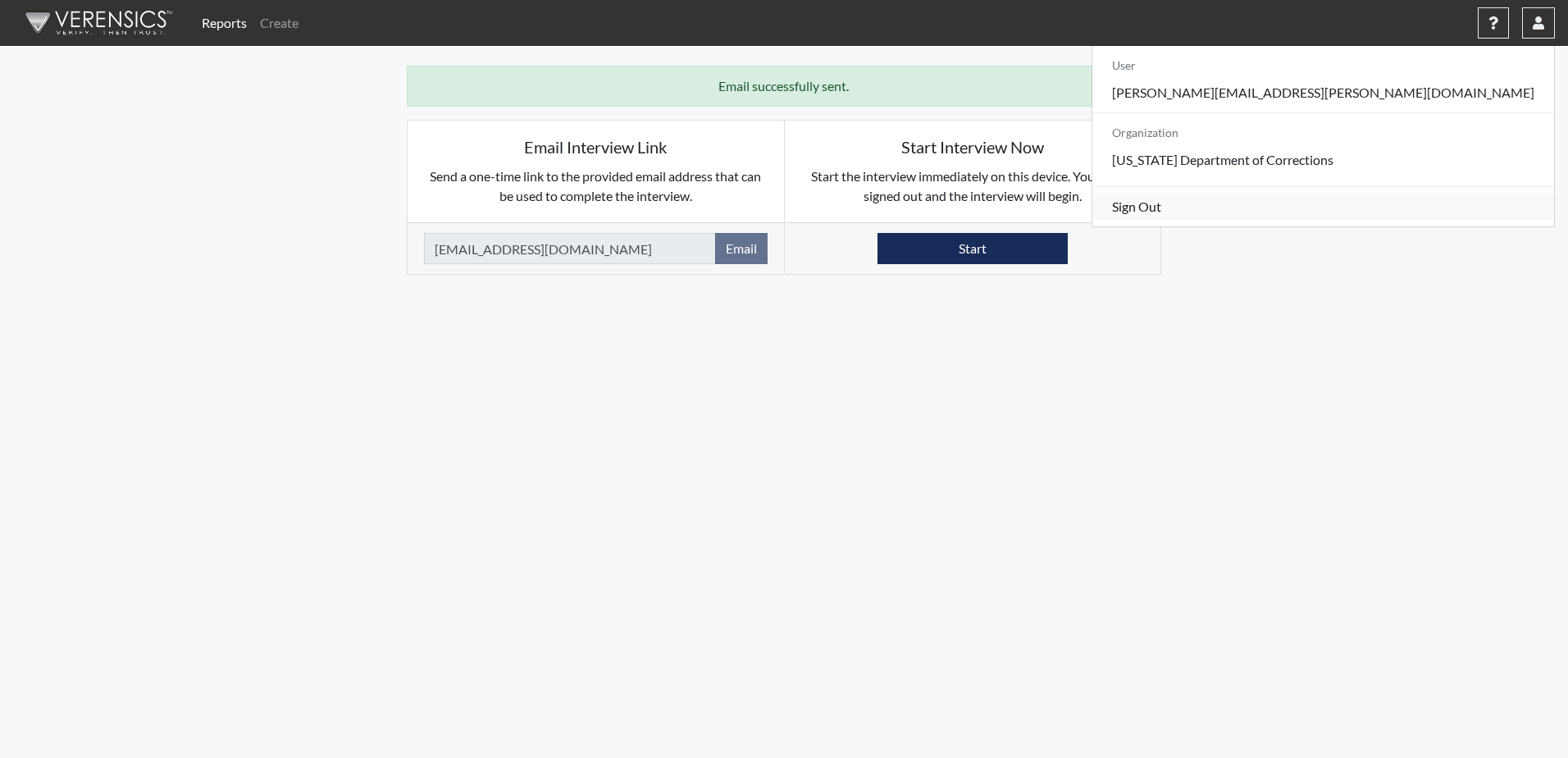
click at [1406, 220] on link "Sign Out" at bounding box center [1323, 207] width 462 height 26
